Goal: Complete application form

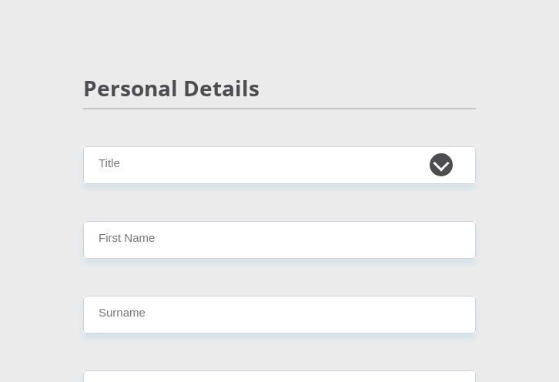
scroll to position [154, 0]
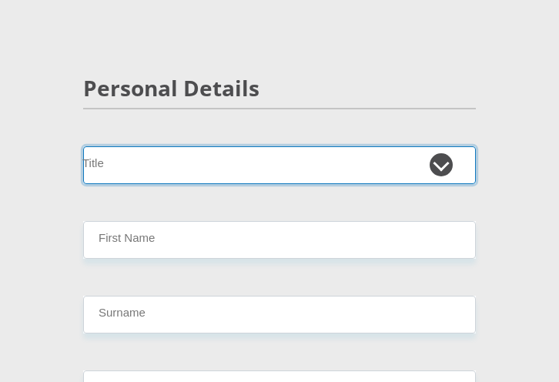
click at [439, 166] on select "Mr Ms Mrs Dr [PERSON_NAME]" at bounding box center [279, 165] width 393 height 38
select select "Mr"
click at [83, 146] on select "Mr Ms Mrs Dr [PERSON_NAME]" at bounding box center [279, 165] width 393 height 38
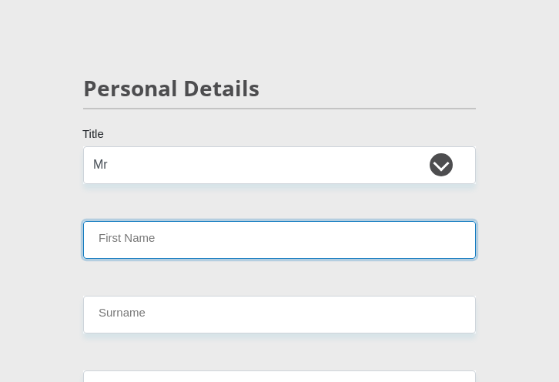
click at [403, 244] on input "First Name" at bounding box center [279, 240] width 393 height 38
type input "[PERSON_NAME]"
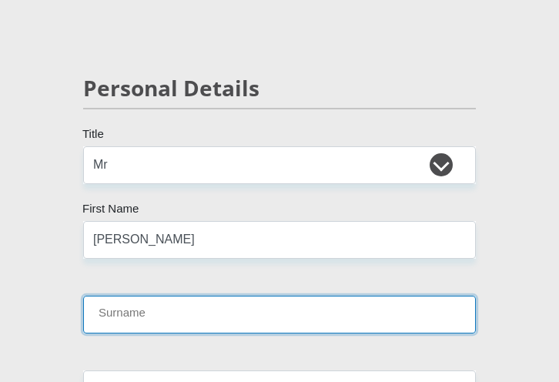
type input "Pothiah"
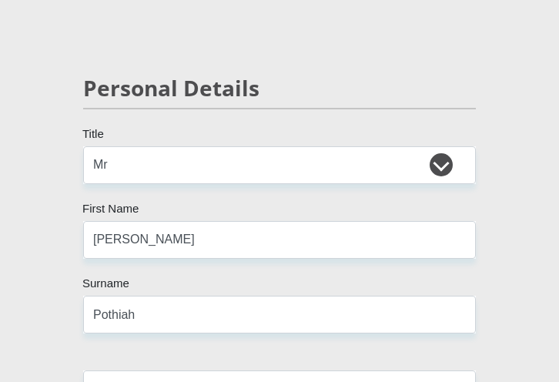
select select "ZAF"
type input "0625404969"
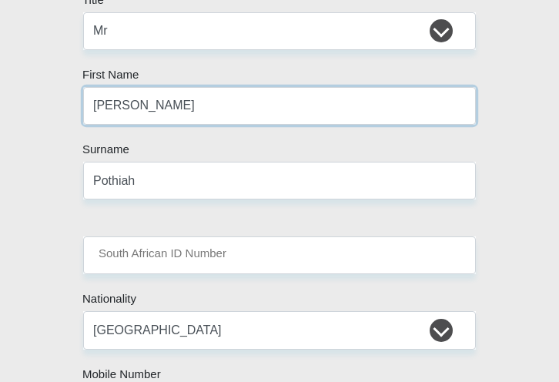
scroll to position [385, 0]
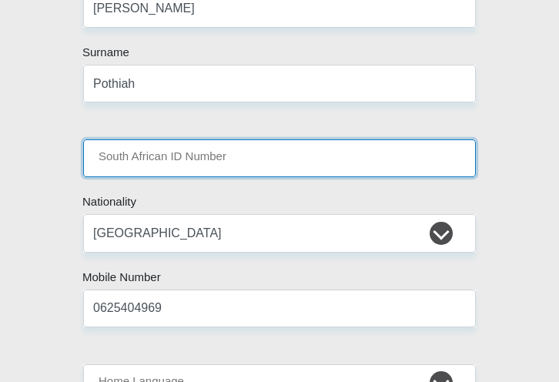
click at [226, 166] on input "South African ID Number" at bounding box center [279, 158] width 393 height 38
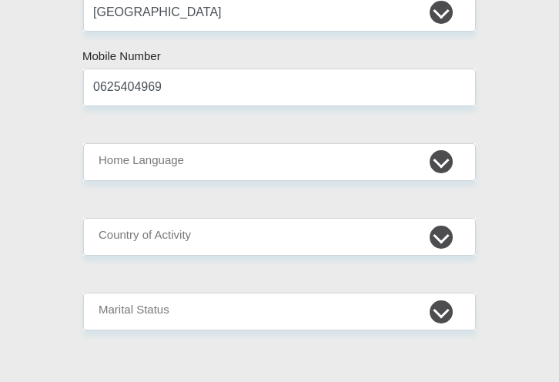
scroll to position [616, 0]
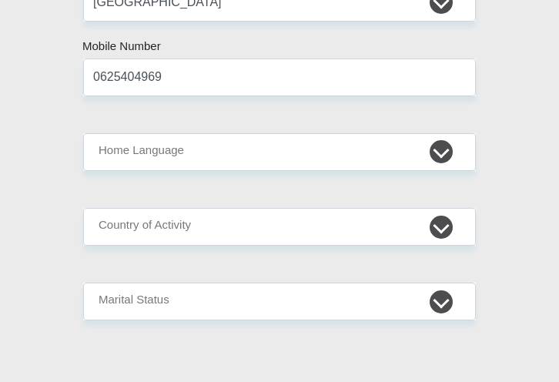
type input "9707015501084"
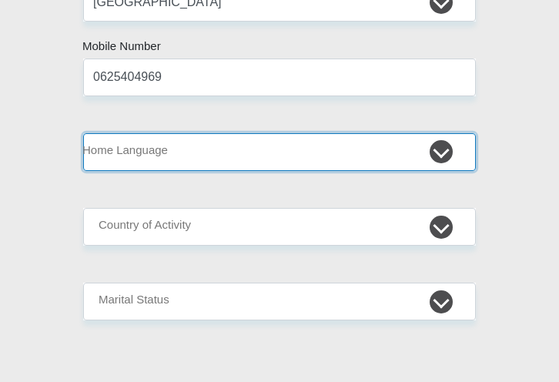
click at [329, 167] on select "Afrikaans English Sepedi South Ndebele Southern Sotho Swati Tsonga Tswana Venda…" at bounding box center [279, 152] width 393 height 38
select select "eng"
click at [83, 133] on select "Afrikaans English Sepedi South Ndebele Southern Sotho Swati Tsonga Tswana Venda…" at bounding box center [279, 152] width 393 height 38
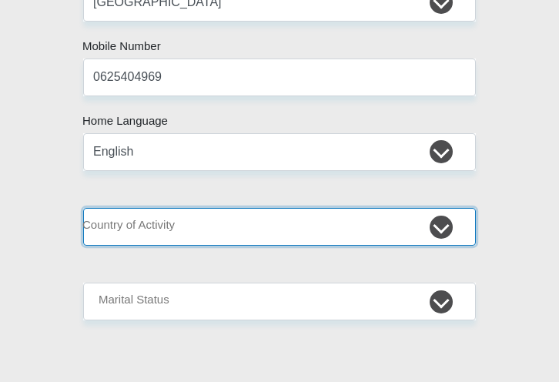
click at [312, 208] on select "[GEOGRAPHIC_DATA] [GEOGRAPHIC_DATA] [GEOGRAPHIC_DATA] [GEOGRAPHIC_DATA] [GEOGRA…" at bounding box center [279, 227] width 393 height 38
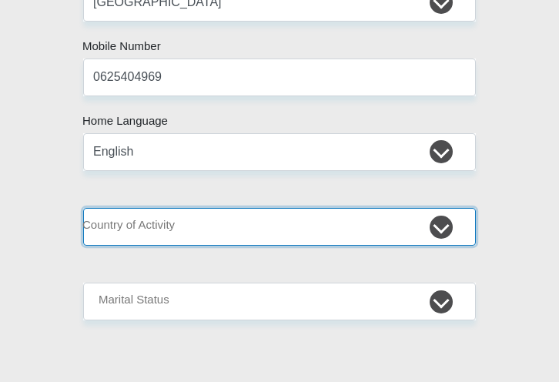
click at [215, 223] on select "[GEOGRAPHIC_DATA] [GEOGRAPHIC_DATA] [GEOGRAPHIC_DATA] [GEOGRAPHIC_DATA] [GEOGRA…" at bounding box center [279, 227] width 393 height 38
select select "ZAF"
click at [83, 208] on select "[GEOGRAPHIC_DATA] [GEOGRAPHIC_DATA] [GEOGRAPHIC_DATA] [GEOGRAPHIC_DATA] [GEOGRA…" at bounding box center [279, 227] width 393 height 38
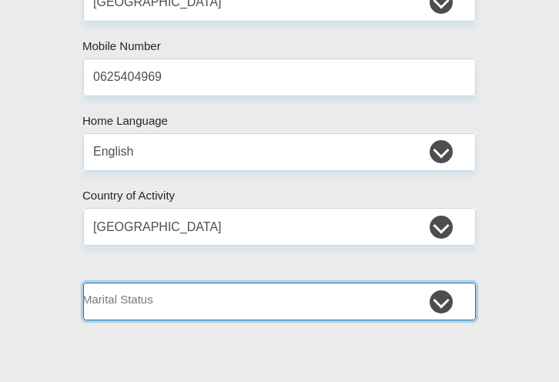
click at [234, 299] on select "Married ANC Single Divorced Widowed Married COP or Customary Law" at bounding box center [279, 302] width 393 height 38
select select "2"
click at [83, 283] on select "Married ANC Single Divorced Widowed Married COP or Customary Law" at bounding box center [279, 302] width 393 height 38
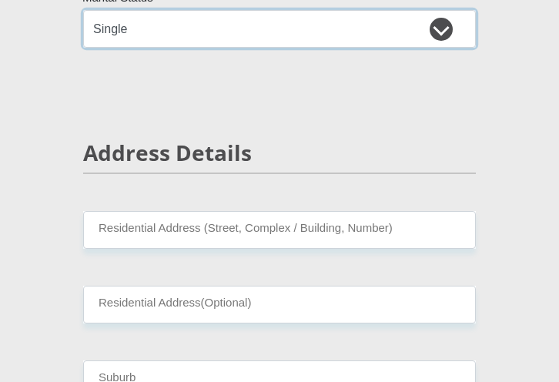
scroll to position [924, 0]
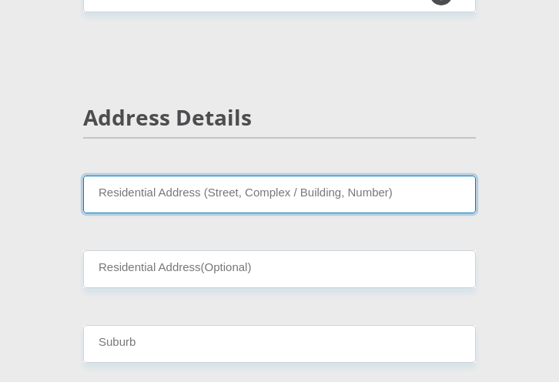
click at [259, 177] on input "Residential Address (Street, Complex / Building, Number)" at bounding box center [279, 195] width 393 height 38
type input "[STREET_ADDRESS][MEDICAL_DATA]"
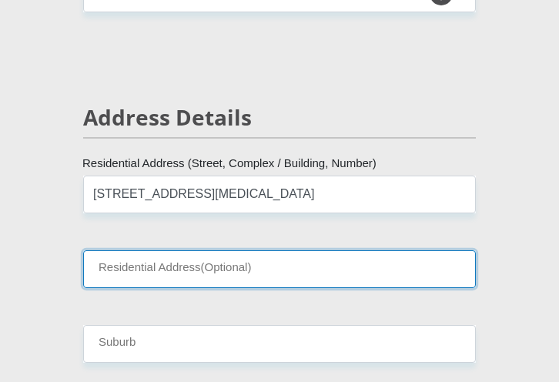
type input "1"
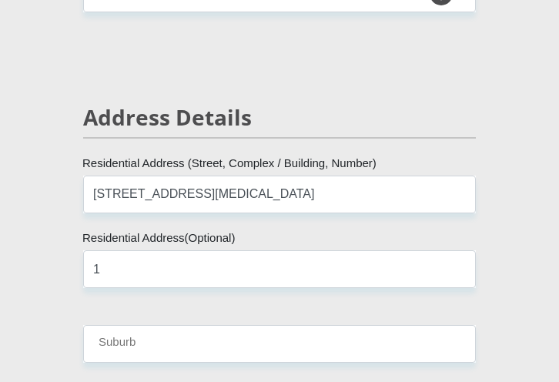
type input "[GEOGRAPHIC_DATA]"
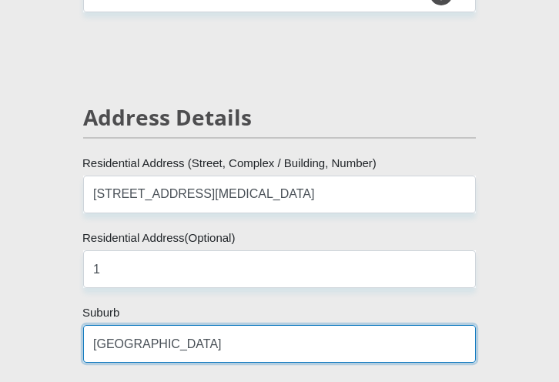
type input "[GEOGRAPHIC_DATA]"
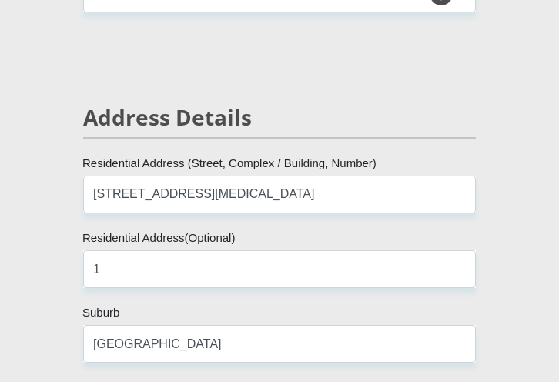
type input "4450"
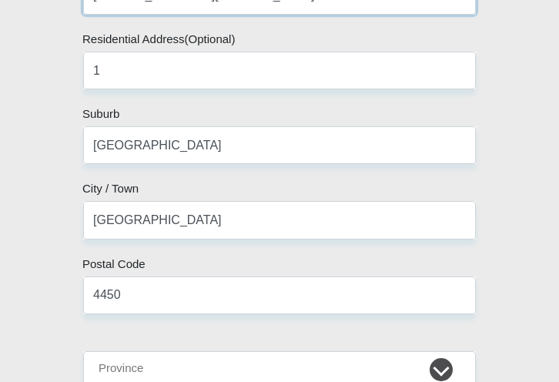
scroll to position [1155, 0]
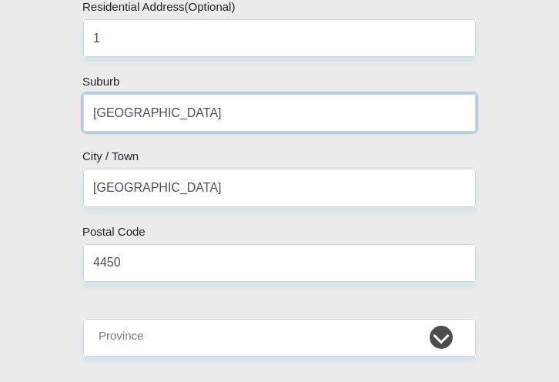
drag, startPoint x: 174, startPoint y: 110, endPoint x: 44, endPoint y: 104, distance: 130.3
type input "[PERSON_NAME]"
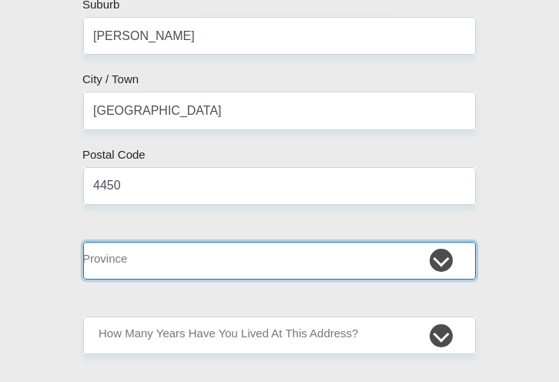
click at [243, 263] on select "Eastern Cape Free State [GEOGRAPHIC_DATA] [GEOGRAPHIC_DATA][DATE] [GEOGRAPHIC_D…" at bounding box center [279, 261] width 393 height 38
select select "[GEOGRAPHIC_DATA][DATE]"
click at [83, 242] on select "Eastern Cape Free State [GEOGRAPHIC_DATA] [GEOGRAPHIC_DATA][DATE] [GEOGRAPHIC_D…" at bounding box center [279, 261] width 393 height 38
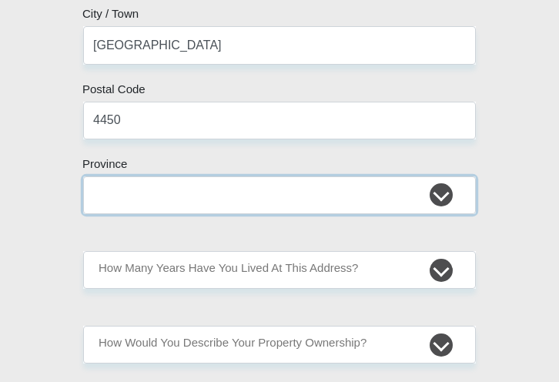
scroll to position [1386, 0]
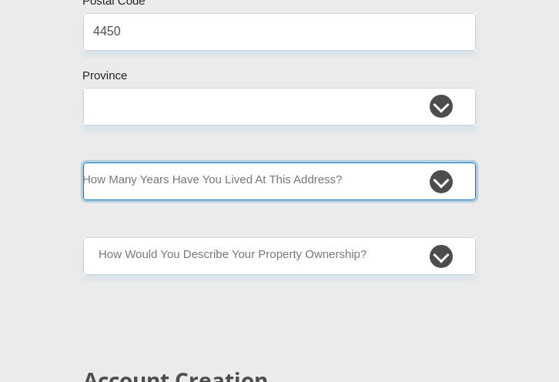
click at [329, 183] on select "less than 1 year 1-3 years 3-5 years 5+ years" at bounding box center [279, 181] width 393 height 38
select select "5"
click at [83, 162] on select "less than 1 year 1-3 years 3-5 years 5+ years" at bounding box center [279, 181] width 393 height 38
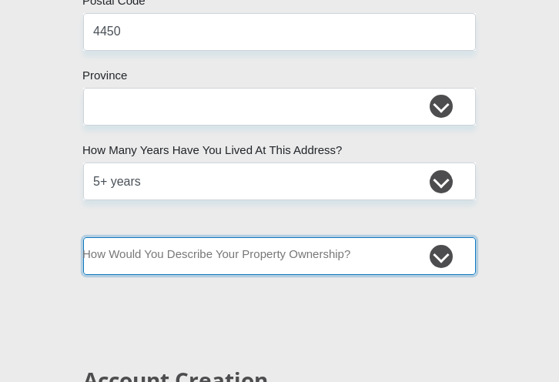
click at [245, 249] on select "Owned Rented Family Owned Company Dwelling" at bounding box center [279, 256] width 393 height 38
click at [83, 237] on select "Owned Rented Family Owned Company Dwelling" at bounding box center [279, 256] width 393 height 38
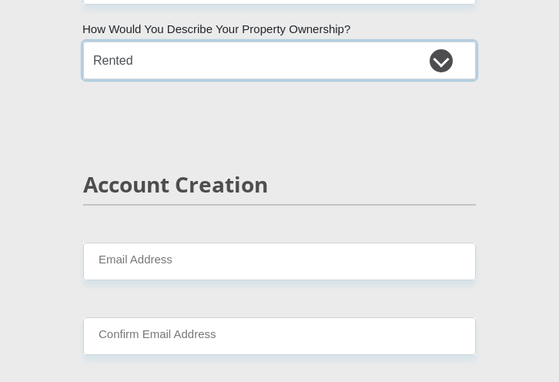
scroll to position [1617, 0]
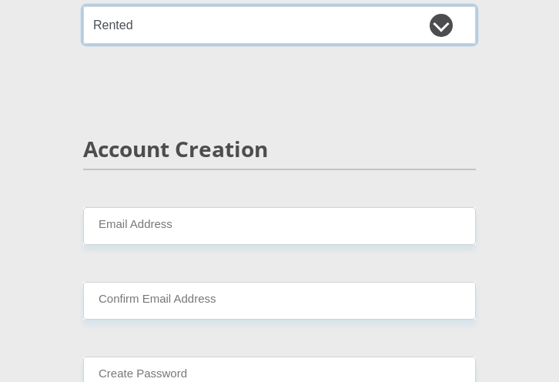
click at [242, 20] on select "Owned Rented Family Owned Company Dwelling" at bounding box center [279, 25] width 393 height 38
select select "Owned"
click at [83, 6] on select "Owned Rented Family Owned Company Dwelling" at bounding box center [279, 25] width 393 height 38
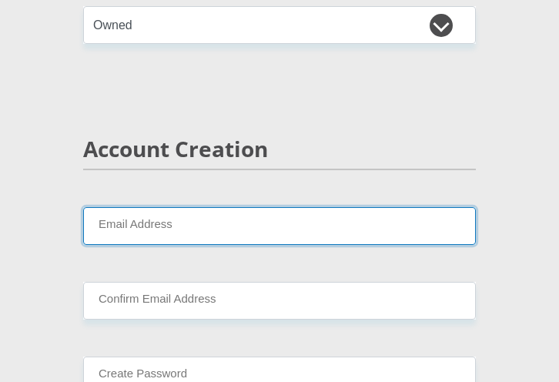
click at [243, 221] on input "Email Address" at bounding box center [279, 226] width 393 height 38
type input "[EMAIL_ADDRESS][DOMAIN_NAME]"
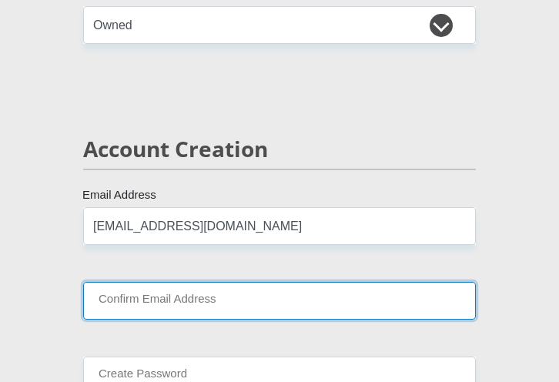
type input "[EMAIL_ADDRESS][DOMAIN_NAME]"
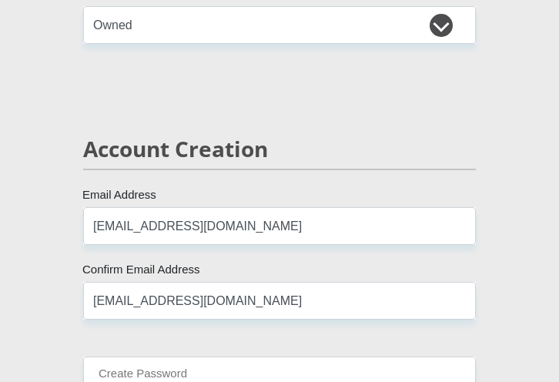
type input "0625404969"
type input "[PERSON_NAME]"
type input "Pothiah"
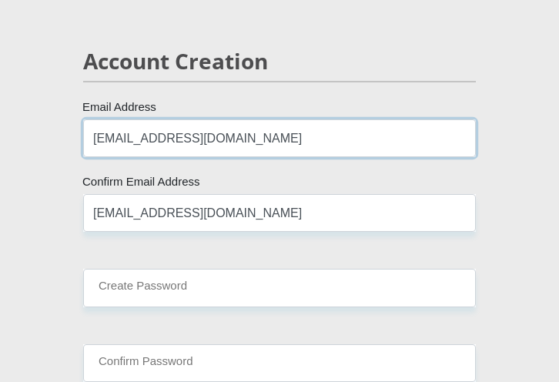
scroll to position [1848, 0]
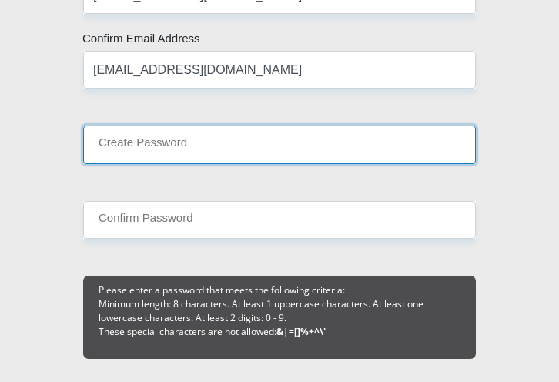
click at [257, 137] on input "Create Password" at bounding box center [279, 145] width 393 height 38
type input "Wiki@1154"
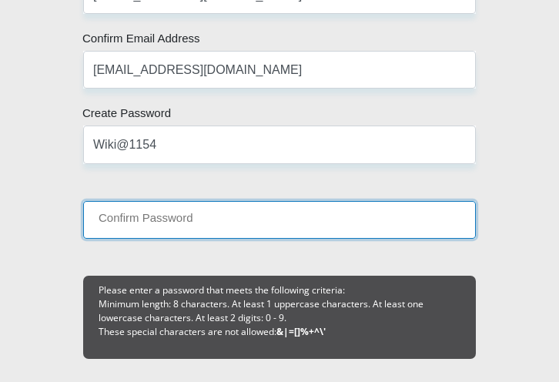
click at [192, 214] on input "Confirm Password" at bounding box center [279, 220] width 393 height 38
type input "Wiki@1154"
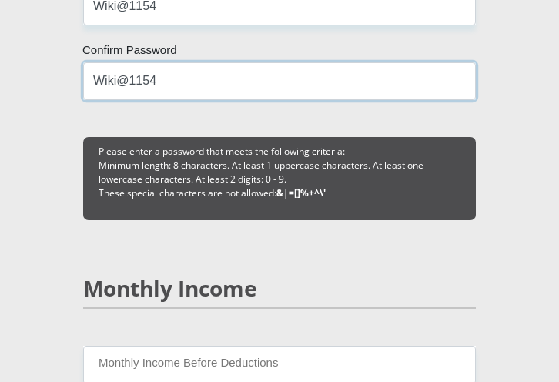
scroll to position [2079, 0]
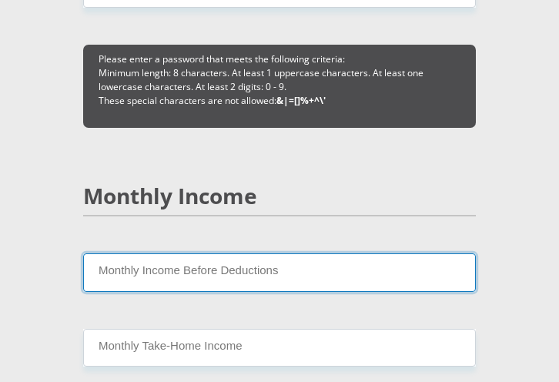
click at [315, 275] on input "Monthly Income Before Deductions" at bounding box center [279, 272] width 393 height 38
type input "7000"
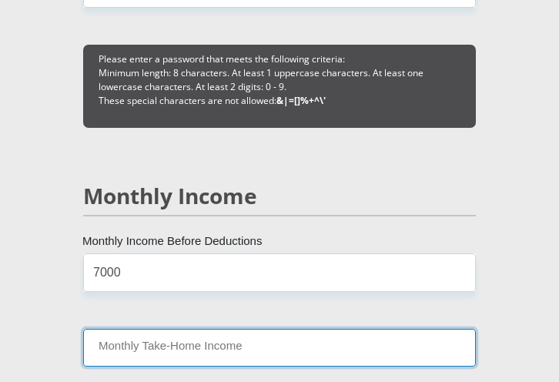
click at [176, 338] on input "Monthly Take-Home Income" at bounding box center [279, 348] width 393 height 38
type input "6400"
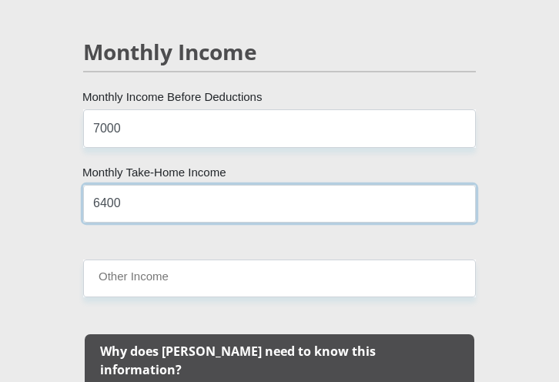
scroll to position [2310, 0]
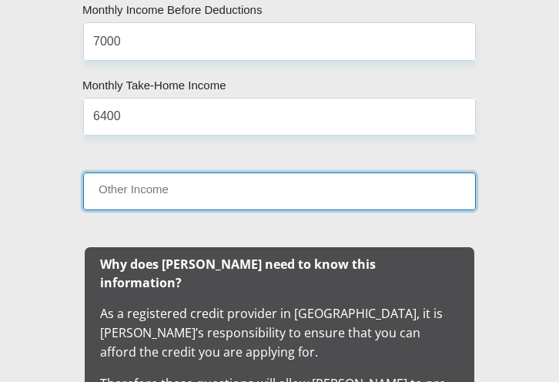
click at [189, 192] on input "Other Income" at bounding box center [279, 191] width 393 height 38
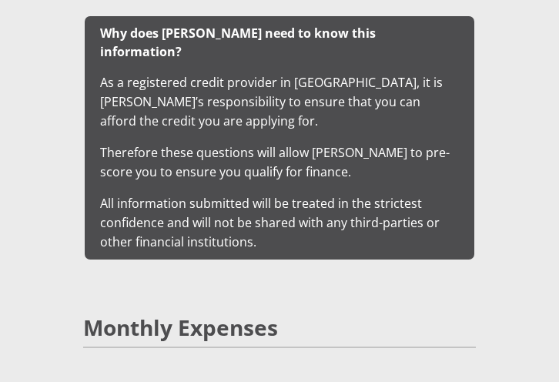
scroll to position [2695, 0]
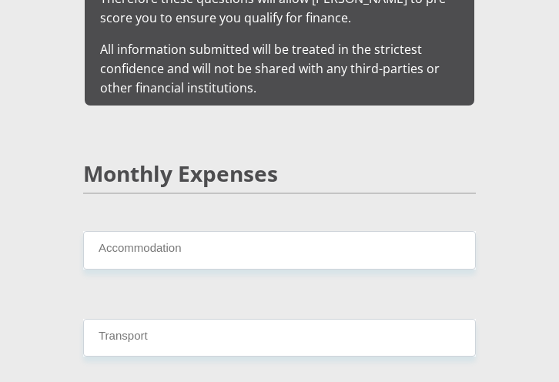
type input "0"
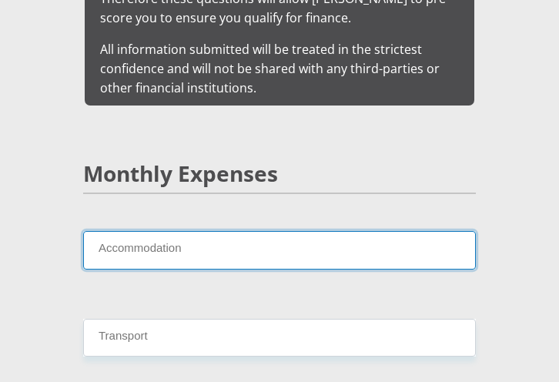
click at [189, 231] on input "Accommodation" at bounding box center [279, 250] width 393 height 38
type input "700"
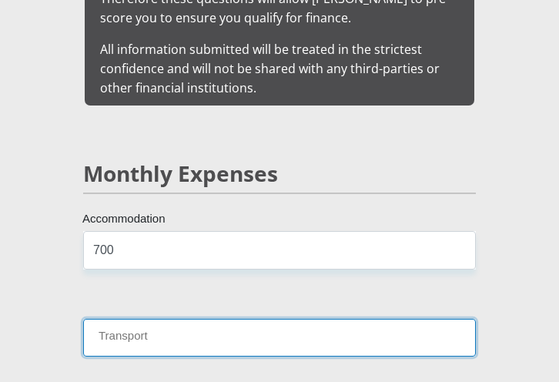
click at [175, 319] on input "Transport" at bounding box center [279, 338] width 393 height 38
type input "300"
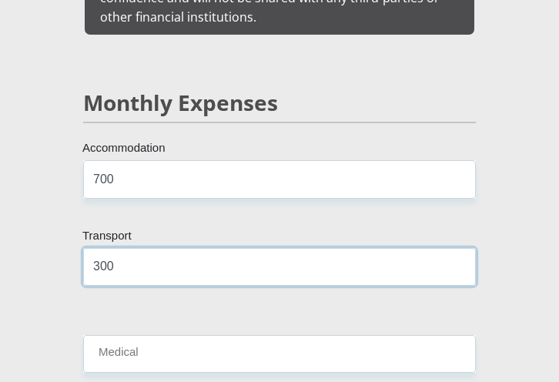
scroll to position [2926, 0]
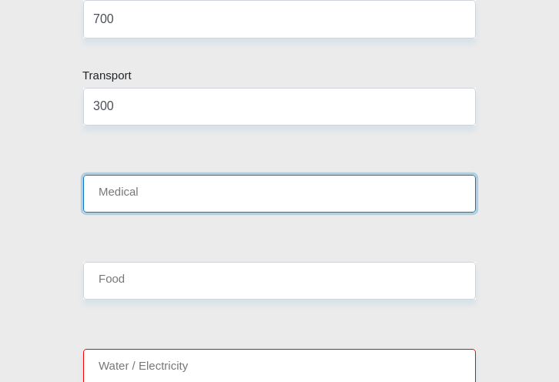
click at [191, 175] on input "Medical" at bounding box center [279, 194] width 393 height 38
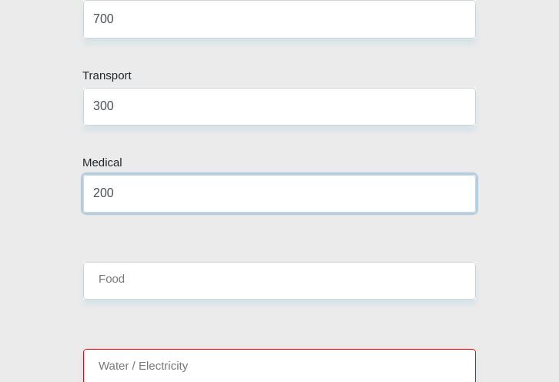
type input "200"
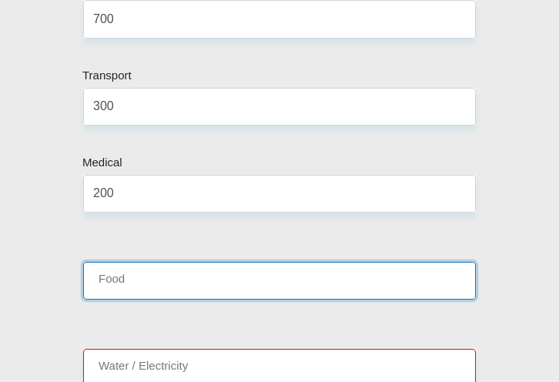
click at [152, 262] on input "Food" at bounding box center [279, 281] width 393 height 38
type input "1500"
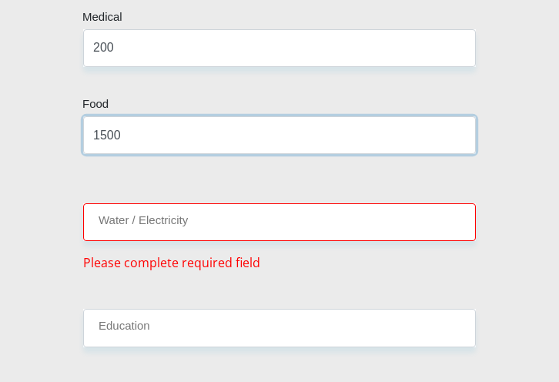
scroll to position [3080, 0]
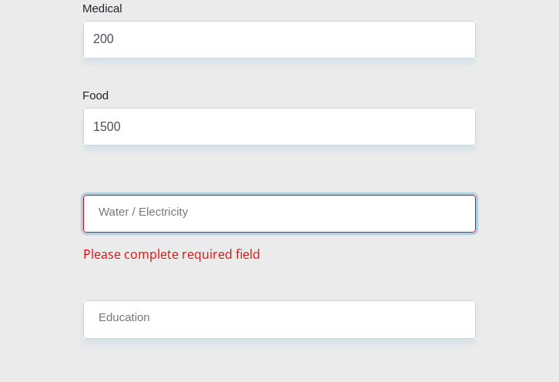
click at [213, 195] on input "Water / Electricity" at bounding box center [279, 214] width 393 height 38
click at [145, 195] on input "Water / Electricity" at bounding box center [279, 214] width 393 height 38
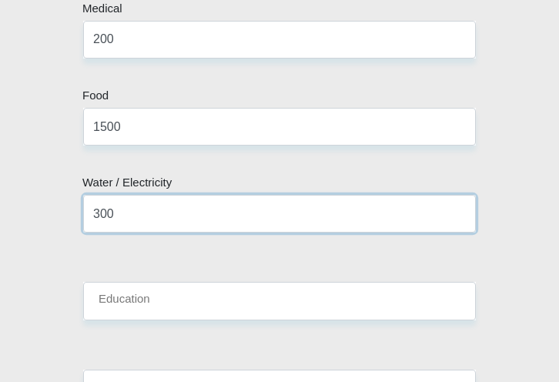
type input "300"
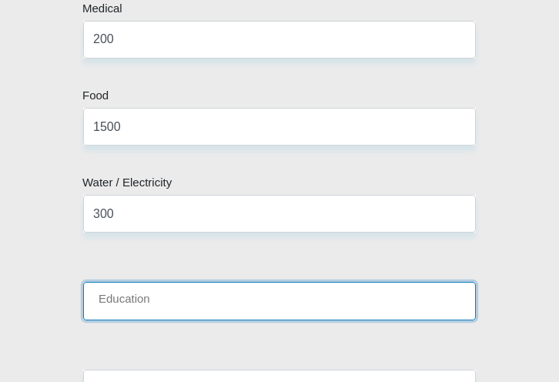
click at [136, 282] on input "Education" at bounding box center [279, 301] width 393 height 38
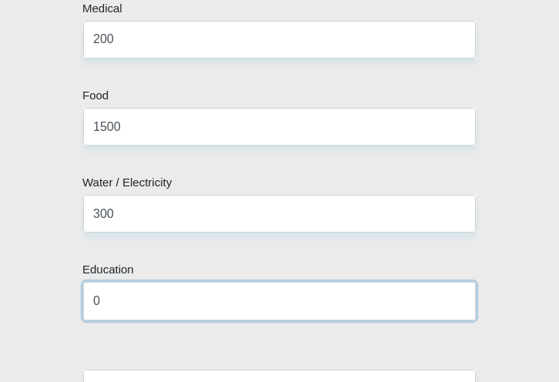
type input "0"
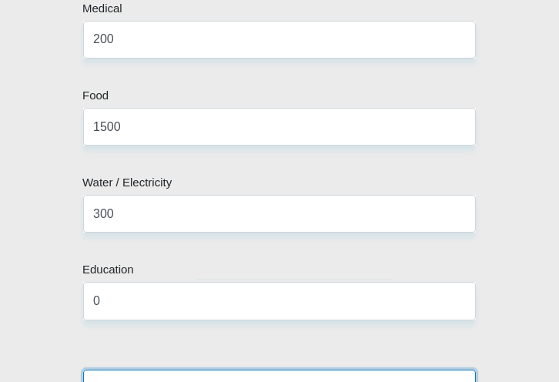
click at [165, 370] on input "Child Maintenance" at bounding box center [279, 389] width 393 height 38
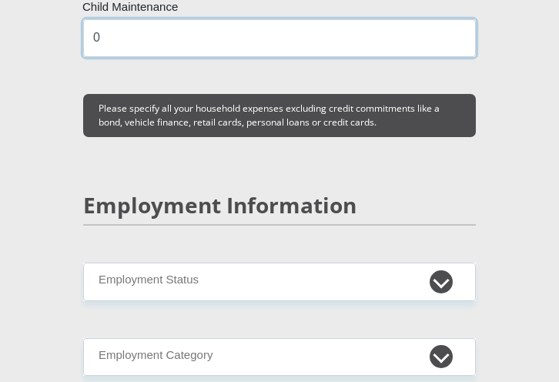
scroll to position [3465, 0]
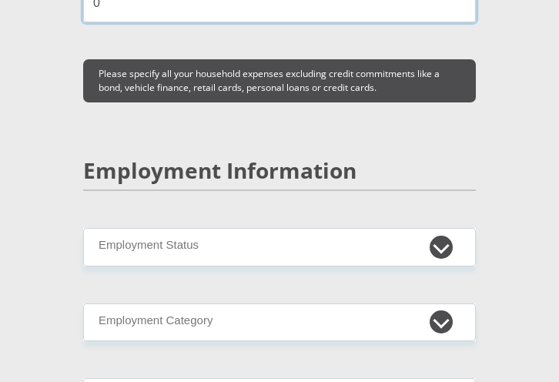
type input "0"
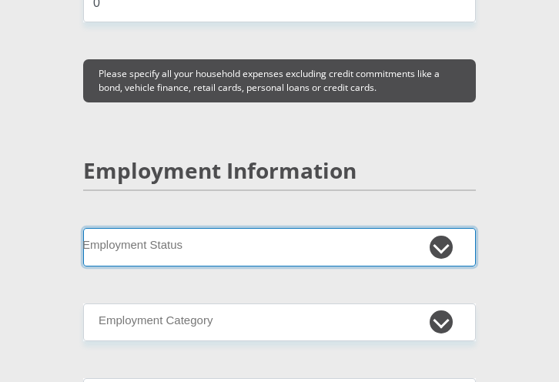
click at [173, 232] on select "Permanent/Full-time Part-time/Casual [DEMOGRAPHIC_DATA] Worker Self-Employed Ho…" at bounding box center [279, 247] width 393 height 38
select select "1"
click at [83, 228] on select "Permanent/Full-time Part-time/Casual [DEMOGRAPHIC_DATA] Worker Self-Employed Ho…" at bounding box center [279, 247] width 393 height 38
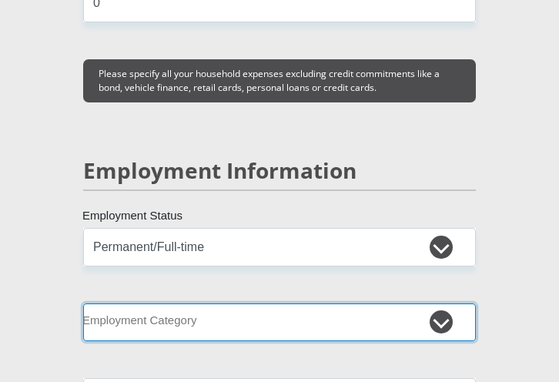
click at [176, 303] on select "AGRICULTURE ALCOHOL & TOBACCO CONSTRUCTION MATERIALS METALLURGY EQUIPMENT FOR R…" at bounding box center [279, 322] width 393 height 38
select select "73"
click at [83, 303] on select "AGRICULTURE ALCOHOL & TOBACCO CONSTRUCTION MATERIALS METALLURGY EQUIPMENT FOR R…" at bounding box center [279, 322] width 393 height 38
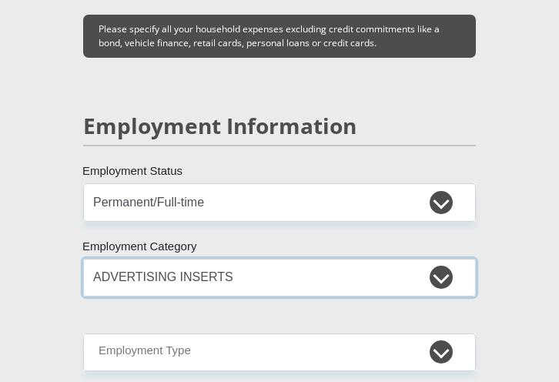
scroll to position [3542, 0]
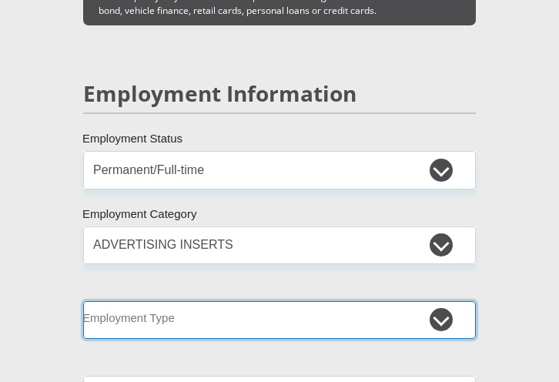
click at [258, 306] on select "College/Lecturer Craft Seller Creative Driver Executive Farmer Forces - Non Com…" at bounding box center [279, 320] width 393 height 38
select select "Production/Manufacturing"
click at [83, 301] on select "College/Lecturer Craft Seller Creative Driver Executive Farmer Forces - Non Com…" at bounding box center [279, 320] width 393 height 38
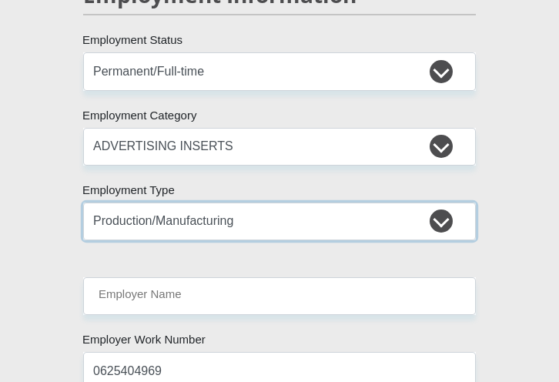
scroll to position [3696, 0]
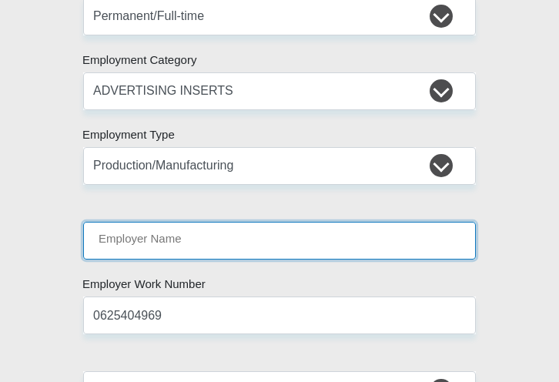
click at [266, 222] on input "Employer Name" at bounding box center [279, 241] width 393 height 38
type input "[PERSON_NAME]"
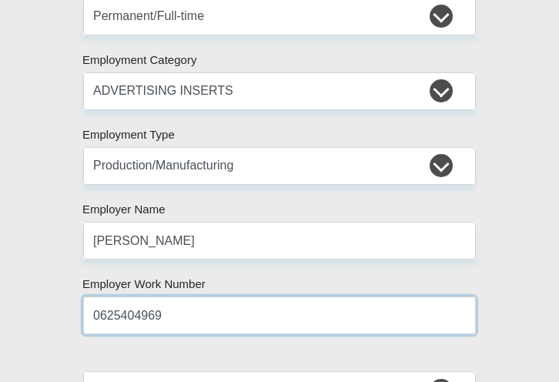
click at [253, 296] on input "0625404969" at bounding box center [279, 315] width 393 height 38
drag, startPoint x: 229, startPoint y: 290, endPoint x: 1, endPoint y: 273, distance: 229.3
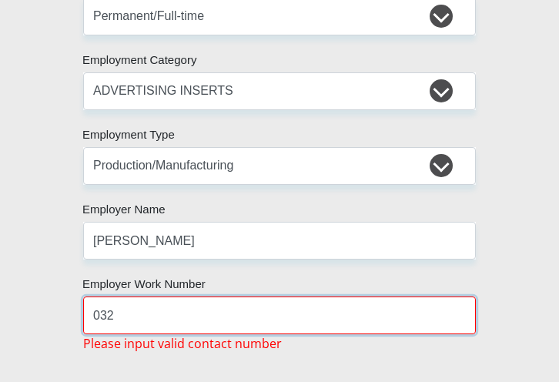
type input "032"
